Goal: Task Accomplishment & Management: Manage account settings

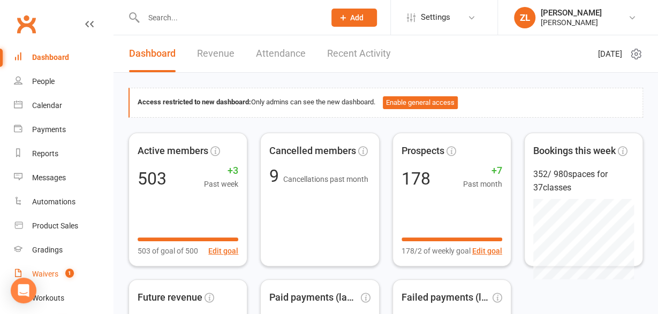
click at [44, 271] on div "Waivers" at bounding box center [45, 274] width 26 height 9
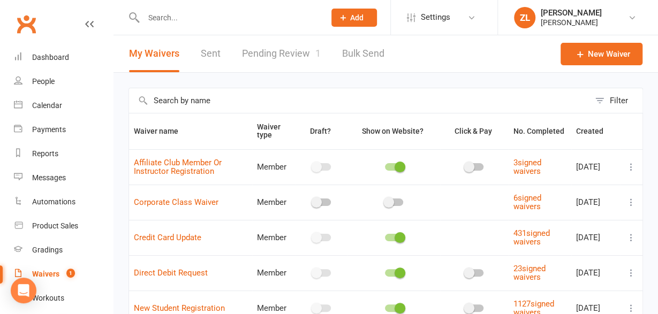
click at [291, 50] on link "Pending Review 1" at bounding box center [281, 53] width 79 height 37
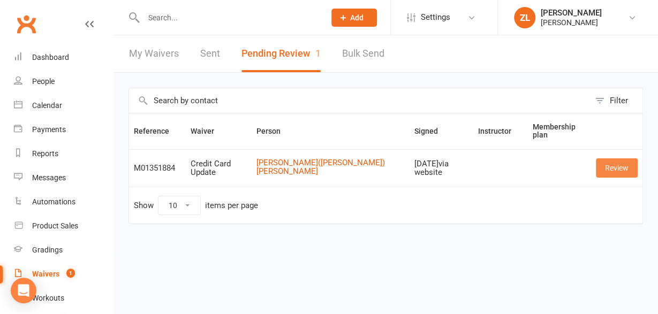
click at [606, 165] on link "Review" at bounding box center [617, 167] width 42 height 19
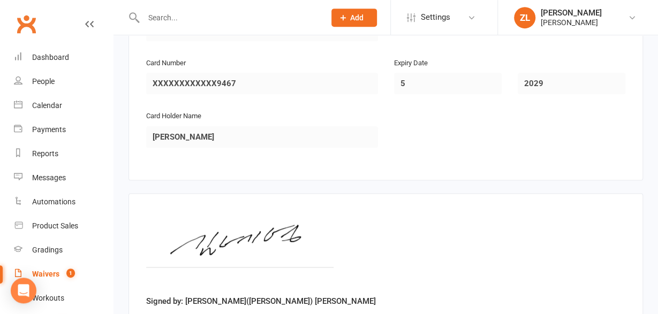
scroll to position [641, 0]
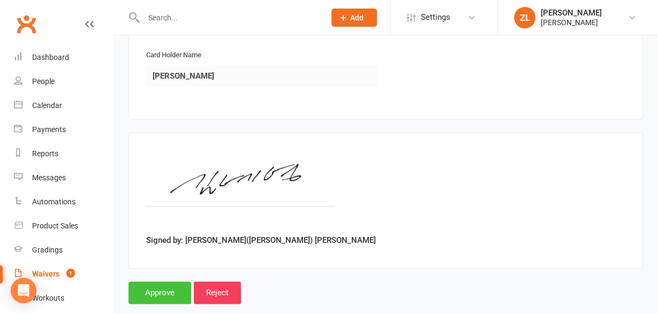
click at [157, 281] on input "Approve" at bounding box center [159, 292] width 63 height 22
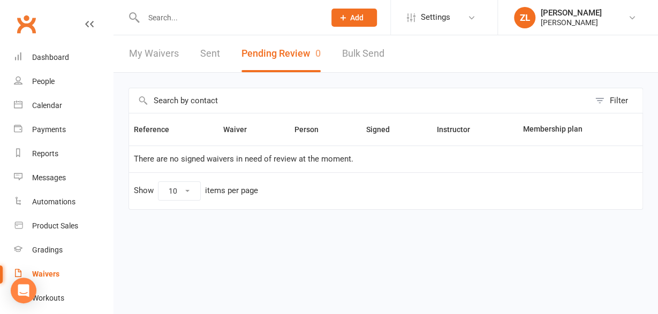
click at [153, 24] on input "text" at bounding box center [228, 17] width 177 height 15
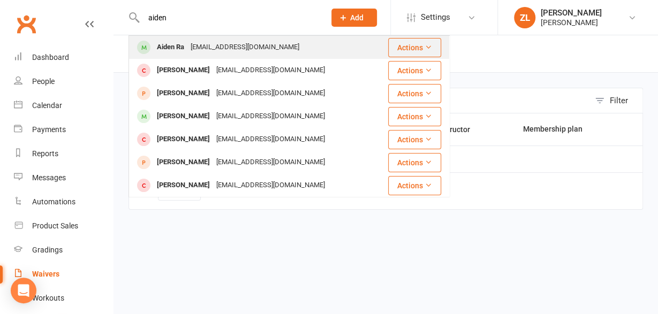
type input "aiden"
click at [176, 51] on div "Aiden Ra" at bounding box center [171, 48] width 34 height 16
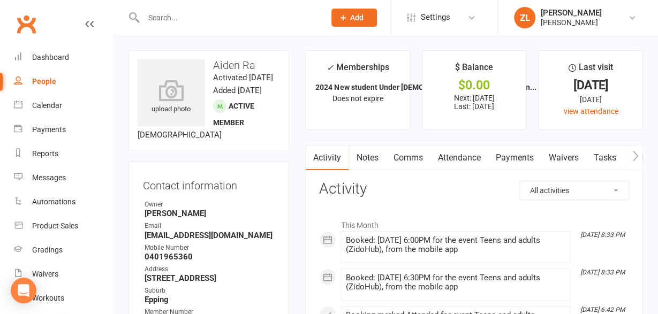
scroll to position [265, 0]
